Goal: Task Accomplishment & Management: Use online tool/utility

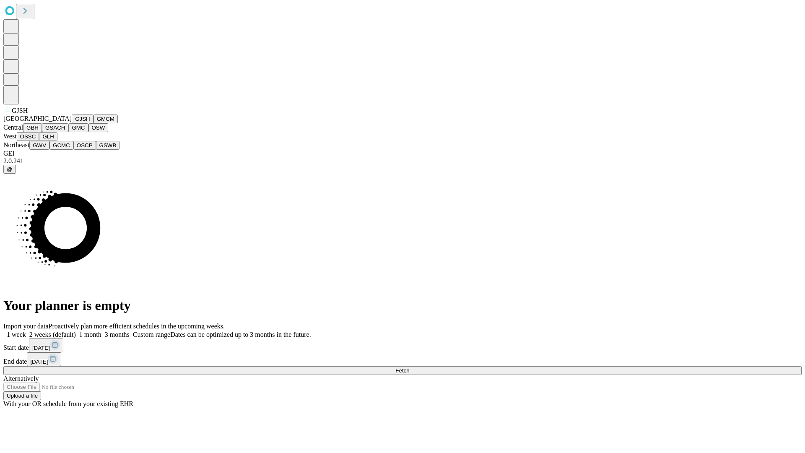
click at [72, 123] on button "GJSH" at bounding box center [83, 118] width 22 height 9
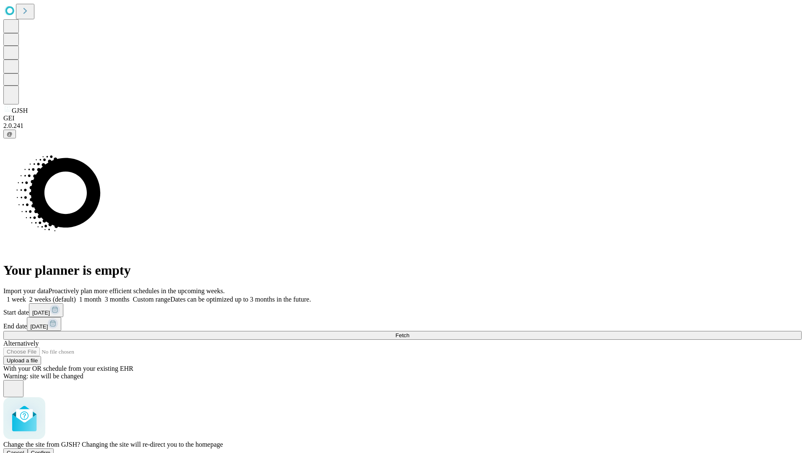
click at [51, 449] on span "Confirm" at bounding box center [41, 452] width 20 height 6
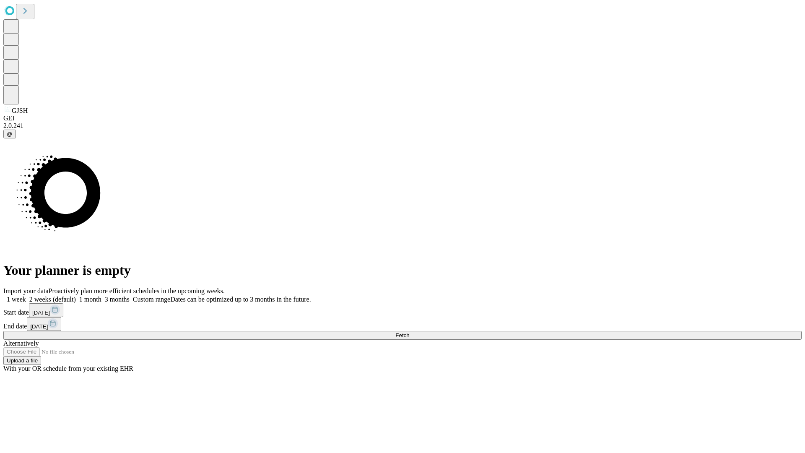
click at [76, 296] on label "2 weeks (default)" at bounding box center [51, 299] width 50 height 7
click at [409, 332] on span "Fetch" at bounding box center [402, 335] width 14 height 6
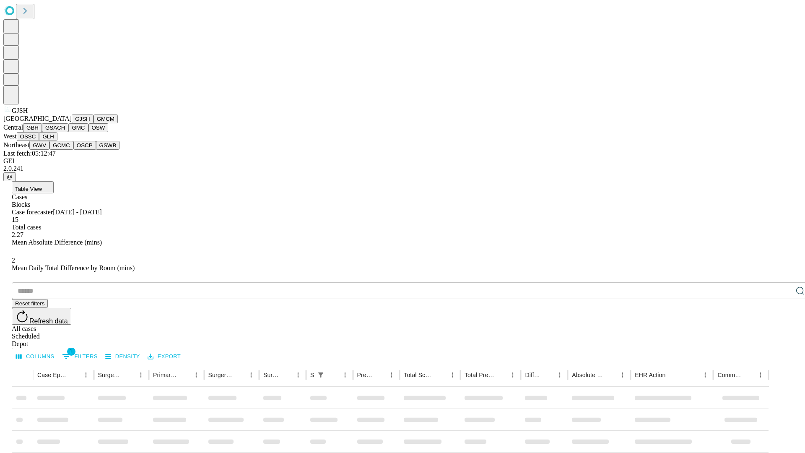
click at [93, 123] on button "GMCM" at bounding box center [105, 118] width 24 height 9
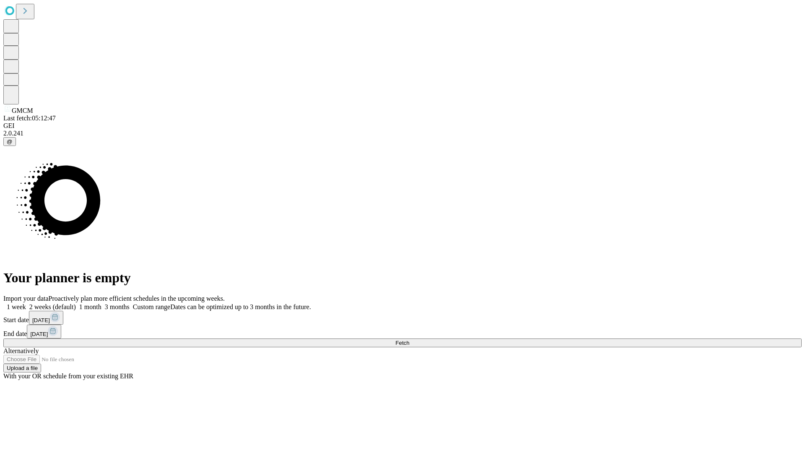
click at [76, 303] on label "2 weeks (default)" at bounding box center [51, 306] width 50 height 7
click at [409, 340] on span "Fetch" at bounding box center [402, 343] width 14 height 6
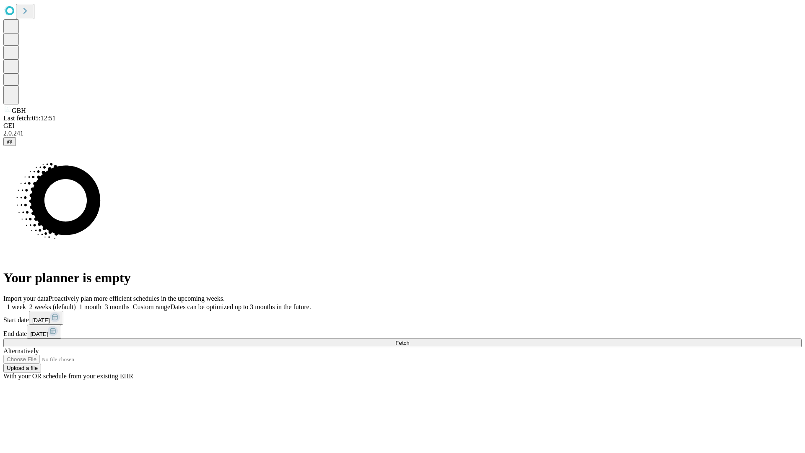
click at [76, 303] on label "2 weeks (default)" at bounding box center [51, 306] width 50 height 7
click at [409, 340] on span "Fetch" at bounding box center [402, 343] width 14 height 6
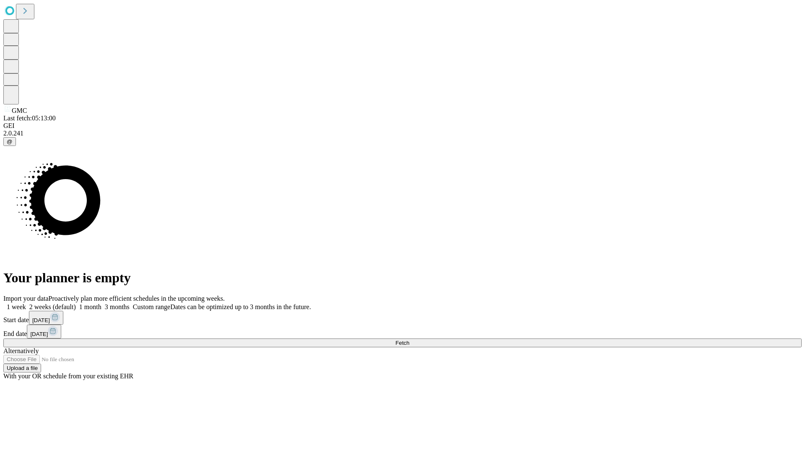
click at [409, 340] on span "Fetch" at bounding box center [402, 343] width 14 height 6
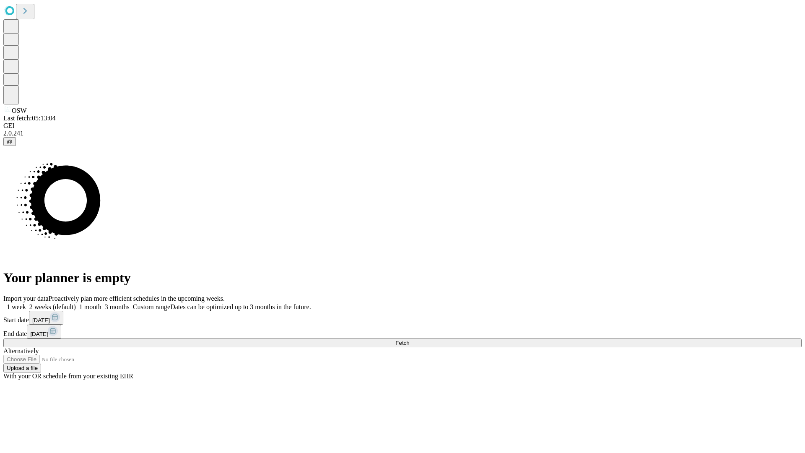
click at [409, 340] on span "Fetch" at bounding box center [402, 343] width 14 height 6
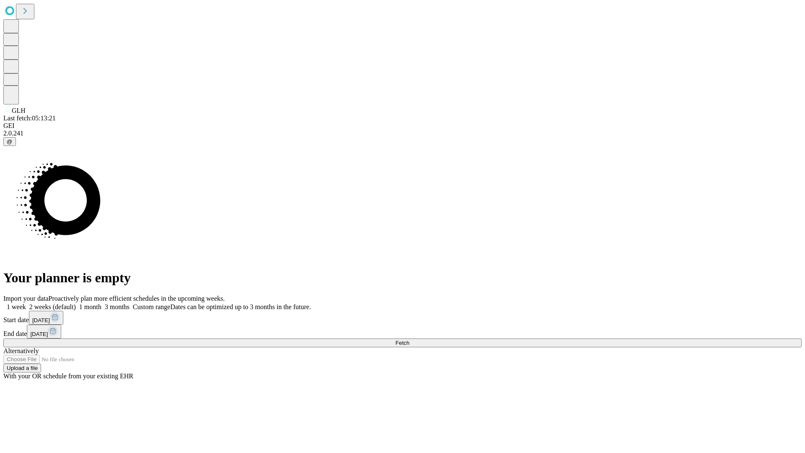
click at [76, 303] on label "2 weeks (default)" at bounding box center [51, 306] width 50 height 7
click at [409, 340] on span "Fetch" at bounding box center [402, 343] width 14 height 6
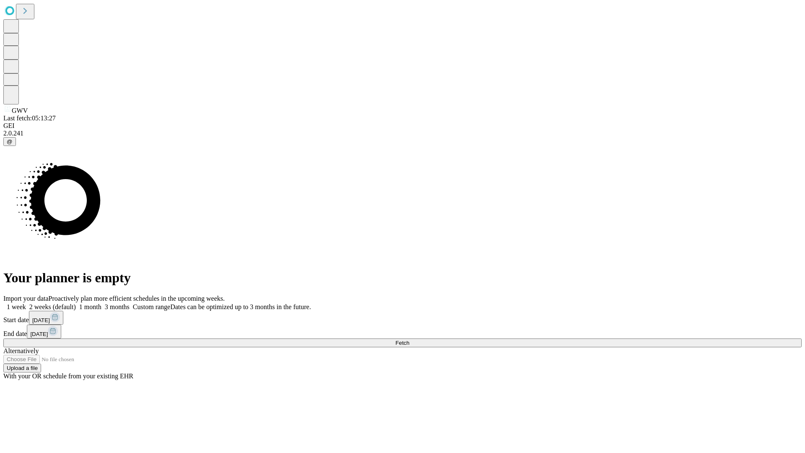
click at [409, 340] on span "Fetch" at bounding box center [402, 343] width 14 height 6
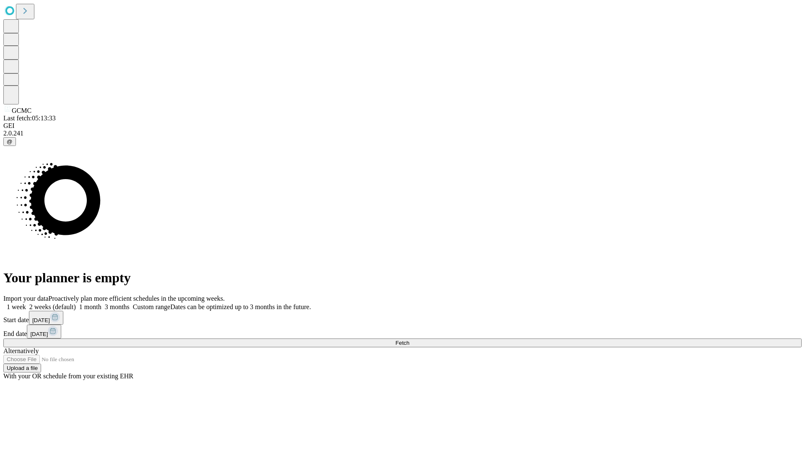
click at [76, 303] on label "2 weeks (default)" at bounding box center [51, 306] width 50 height 7
click at [409, 340] on span "Fetch" at bounding box center [402, 343] width 14 height 6
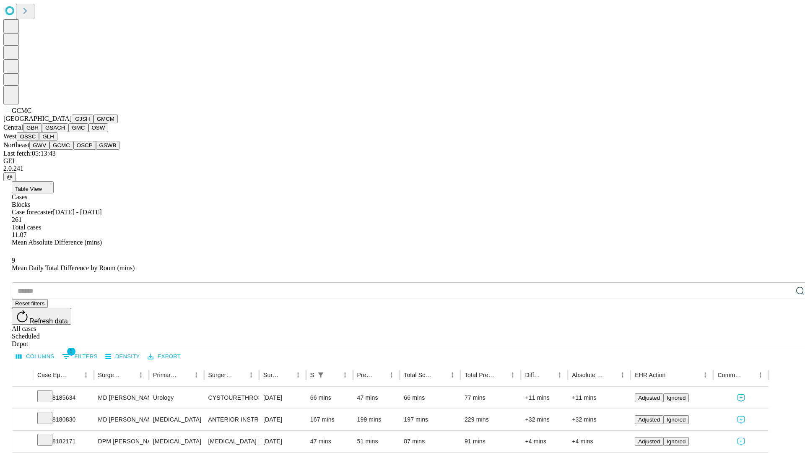
click at [73, 150] on button "OSCP" at bounding box center [84, 145] width 23 height 9
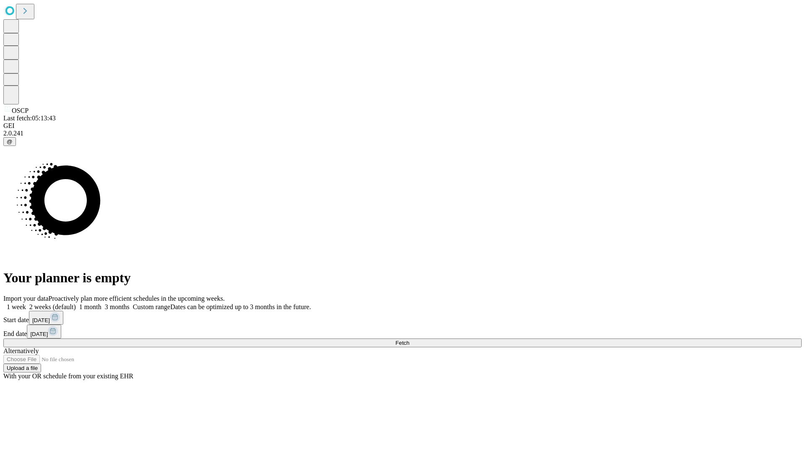
click at [76, 303] on label "2 weeks (default)" at bounding box center [51, 306] width 50 height 7
click at [409, 340] on span "Fetch" at bounding box center [402, 343] width 14 height 6
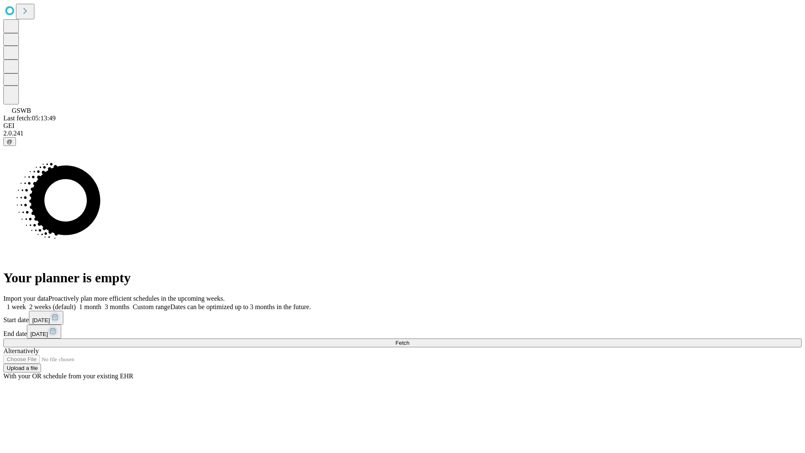
click at [76, 303] on label "2 weeks (default)" at bounding box center [51, 306] width 50 height 7
click at [409, 340] on span "Fetch" at bounding box center [402, 343] width 14 height 6
